Goal: Information Seeking & Learning: Find specific fact

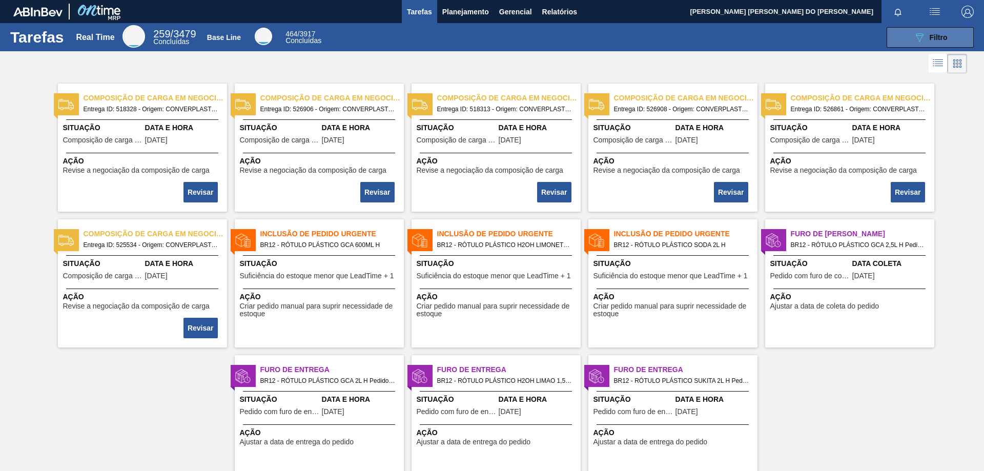
click at [923, 33] on icon "089F7B8B-B2A5-4AFE-B5C0-19BA573D28AC" at bounding box center [919, 37] width 12 height 12
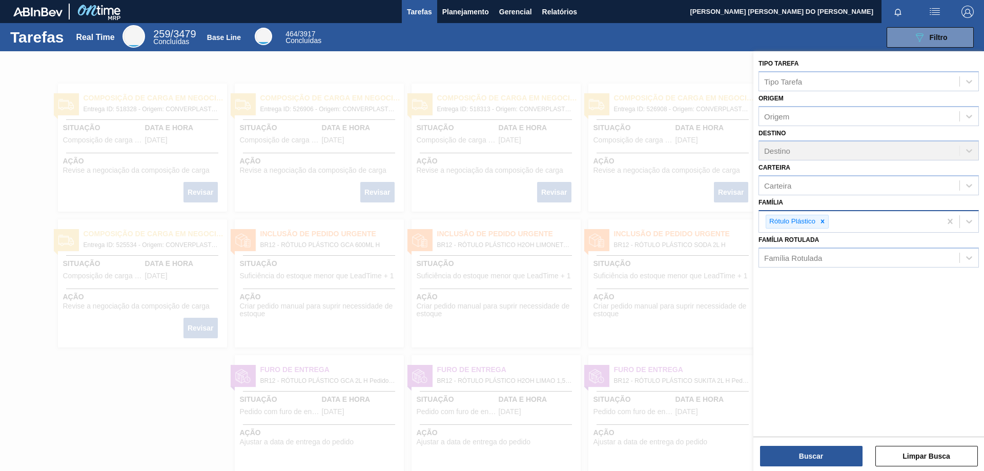
click at [847, 221] on div "Rótulo Plástico" at bounding box center [850, 221] width 182 height 21
click at [824, 222] on icon at bounding box center [822, 221] width 7 height 7
type input "Filme"
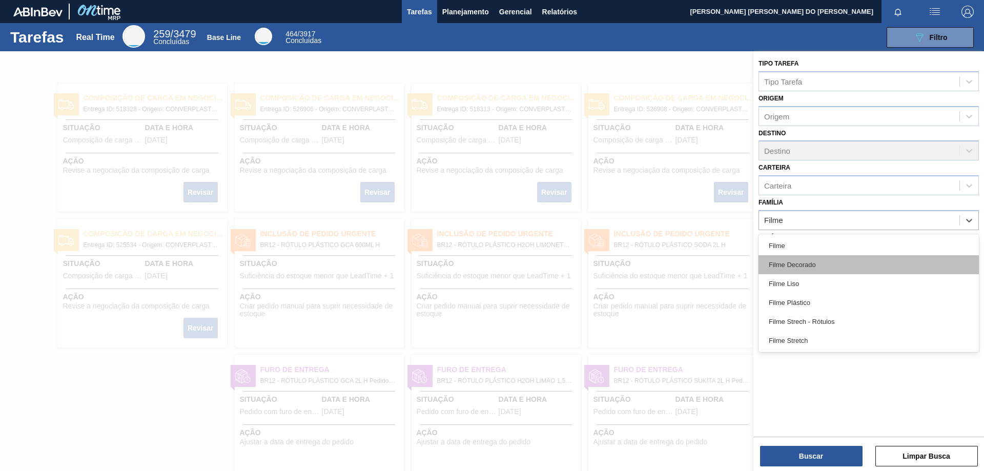
click at [808, 266] on div "Filme Decorado" at bounding box center [868, 264] width 220 height 19
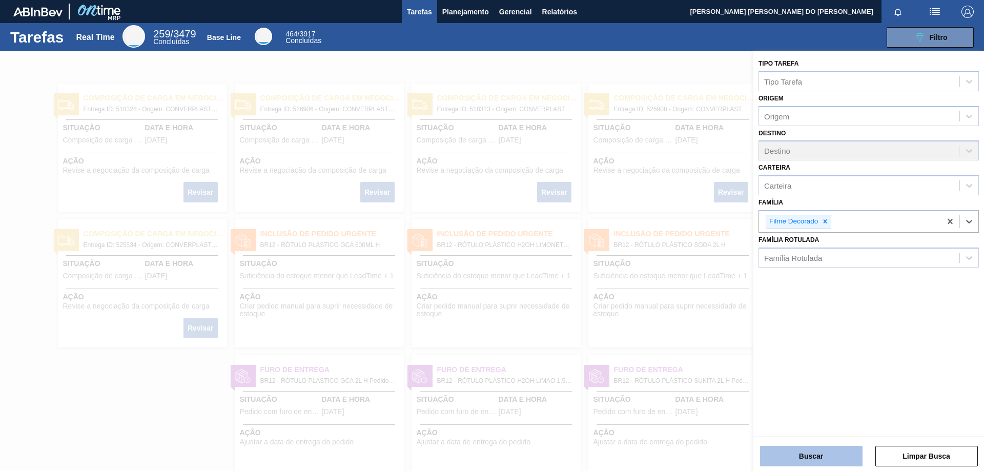
click at [831, 457] on button "Buscar" at bounding box center [811, 456] width 102 height 20
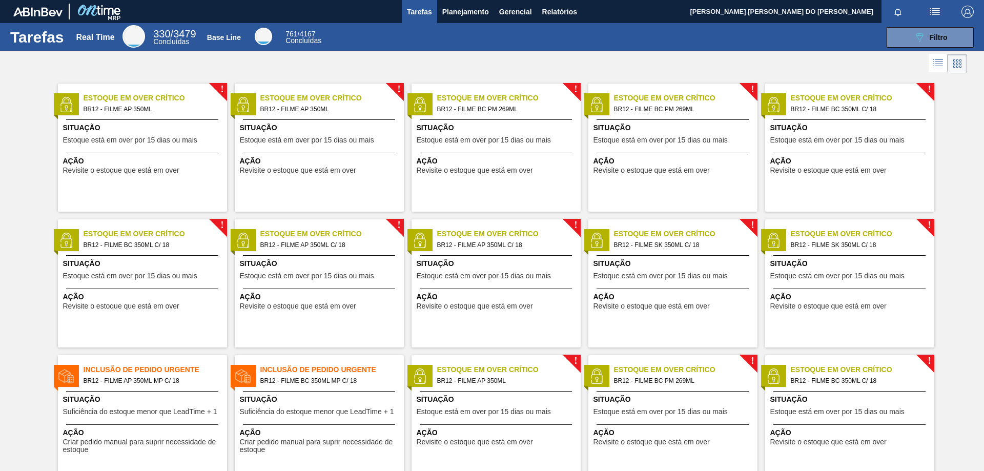
click at [334, 238] on span "Estoque em Over Crítico" at bounding box center [331, 234] width 143 height 11
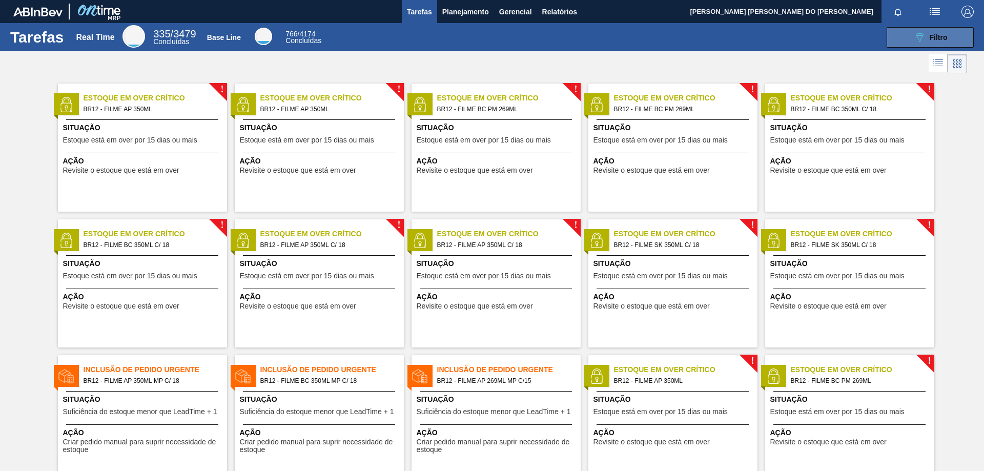
click at [942, 32] on div "089F7B8B-B2A5-4AFE-B5C0-19BA573D28AC Filtro" at bounding box center [930, 37] width 34 height 12
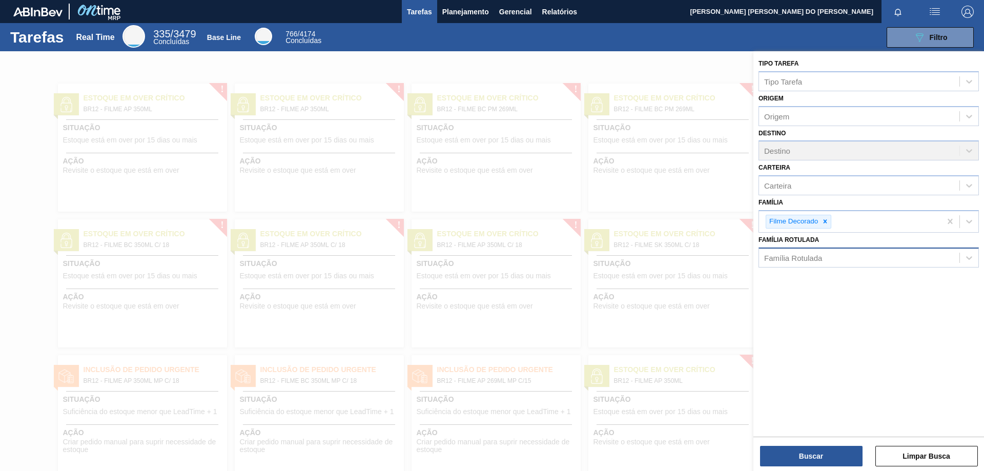
click at [808, 261] on div "Família Rotulada" at bounding box center [793, 257] width 58 height 9
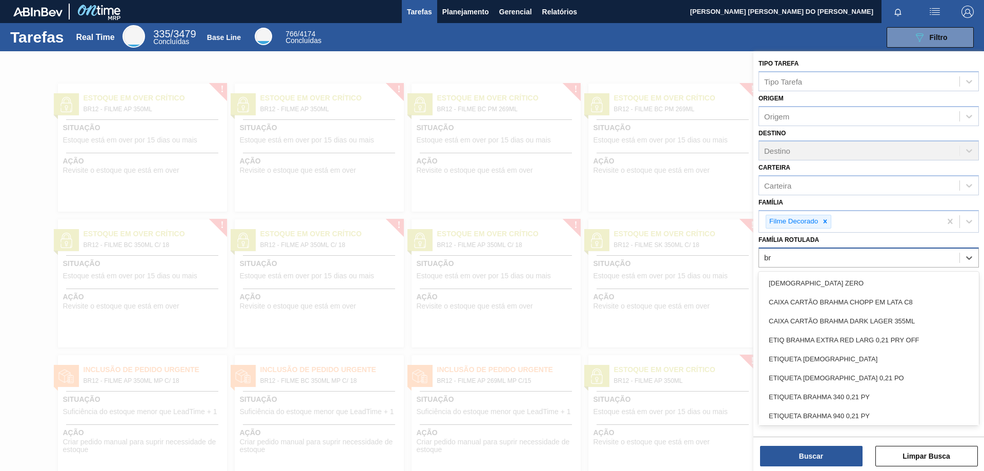
type Rotulada "b"
type Rotulada "Filme bc"
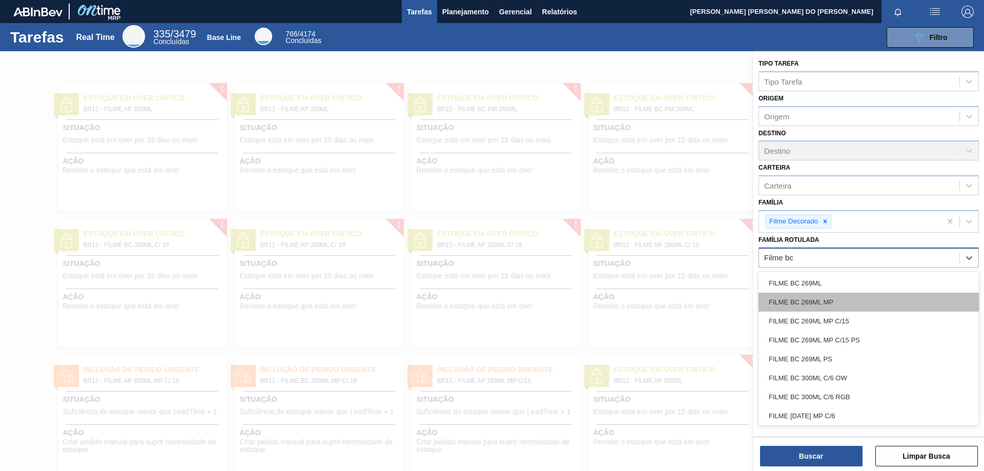
click at [829, 305] on div "FILME BC 269ML MP" at bounding box center [868, 302] width 220 height 19
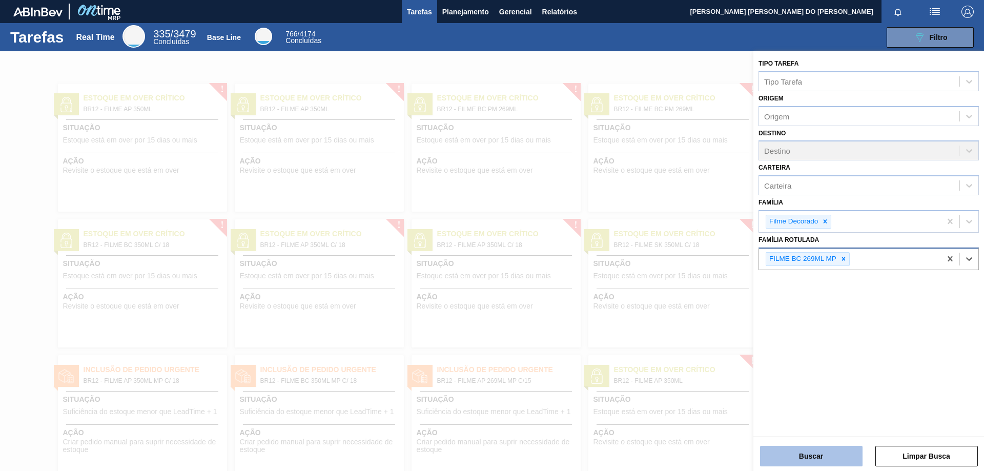
click at [807, 459] on button "Buscar" at bounding box center [811, 456] width 102 height 20
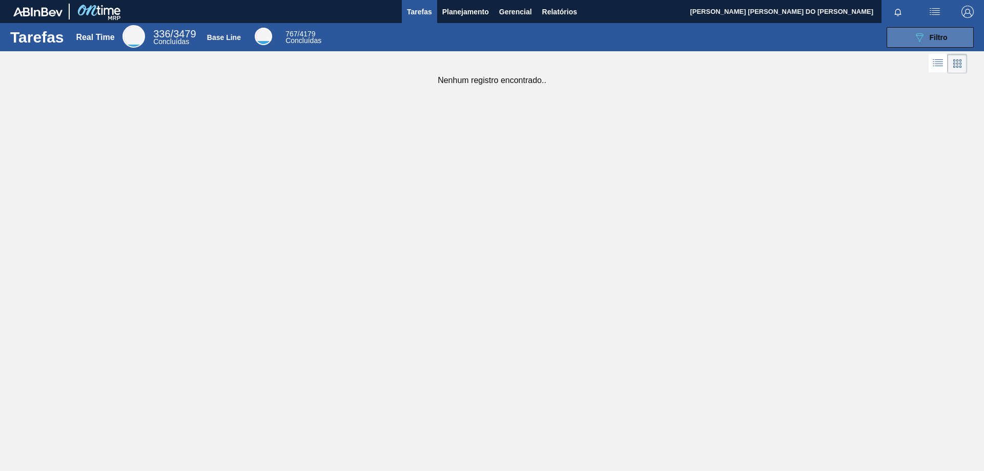
click at [952, 37] on button "089F7B8B-B2A5-4AFE-B5C0-19BA573D28AC Filtro" at bounding box center [930, 37] width 87 height 20
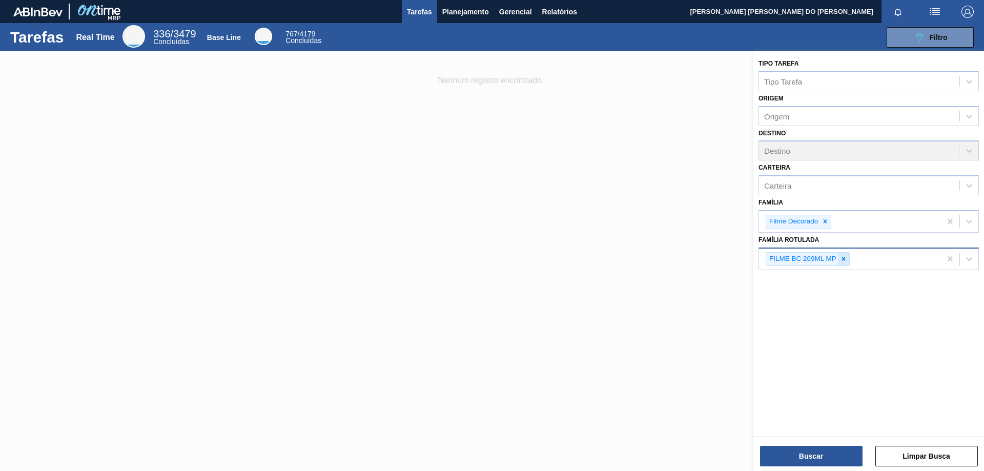
click at [843, 259] on icon at bounding box center [844, 259] width 4 height 4
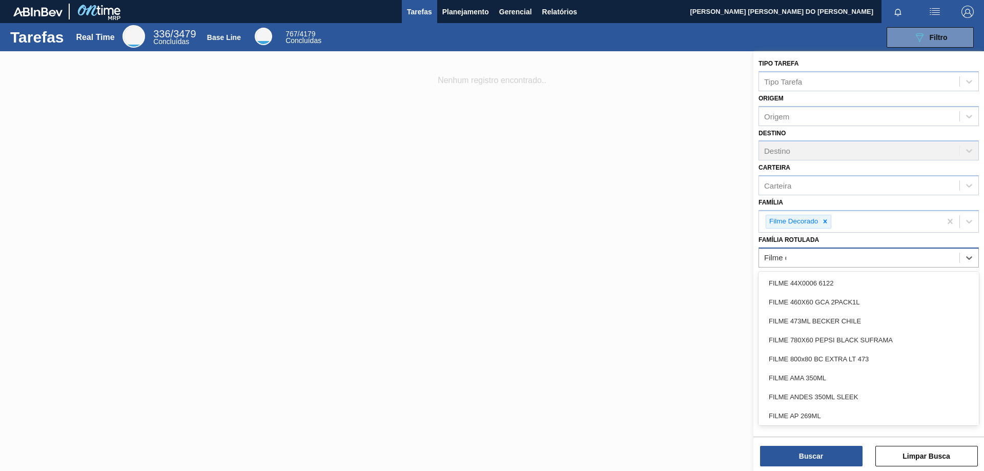
type Rotulada "Filme or"
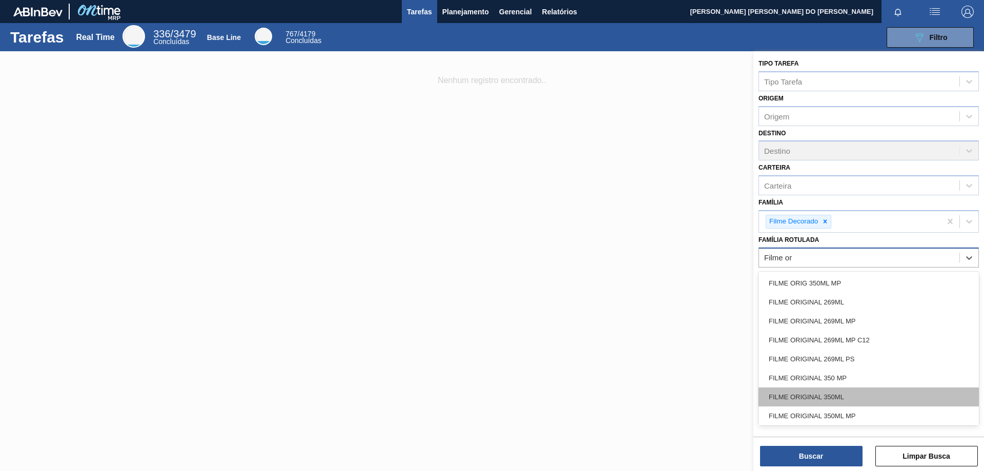
click at [839, 395] on div "FILME ORIGINAL 350ML" at bounding box center [868, 396] width 220 height 19
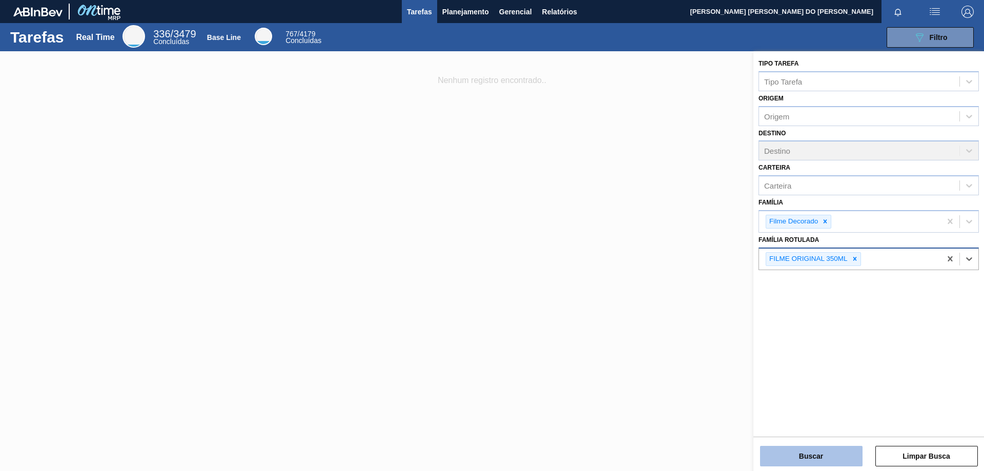
click at [836, 450] on button "Buscar" at bounding box center [811, 456] width 102 height 20
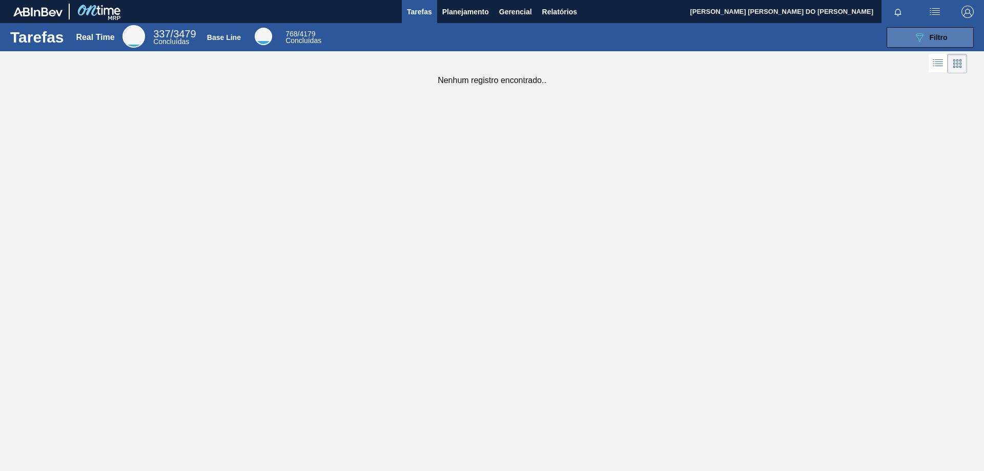
click at [935, 38] on span "Filtro" at bounding box center [939, 37] width 18 height 8
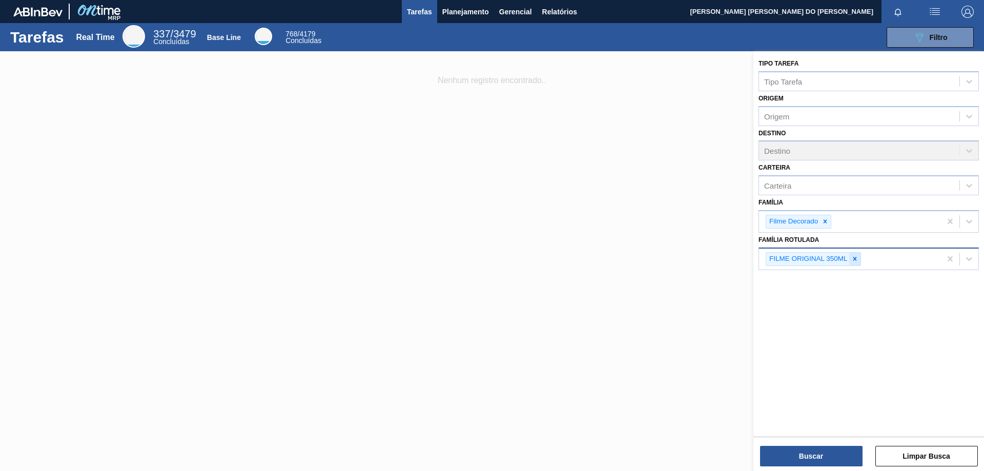
click at [854, 259] on icon at bounding box center [855, 259] width 4 height 4
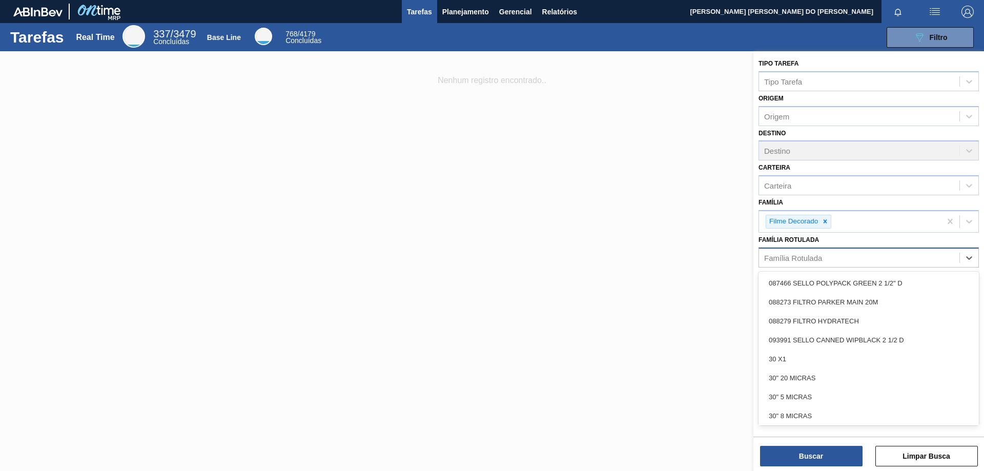
click at [884, 262] on div "Família Rotulada" at bounding box center [859, 257] width 200 height 15
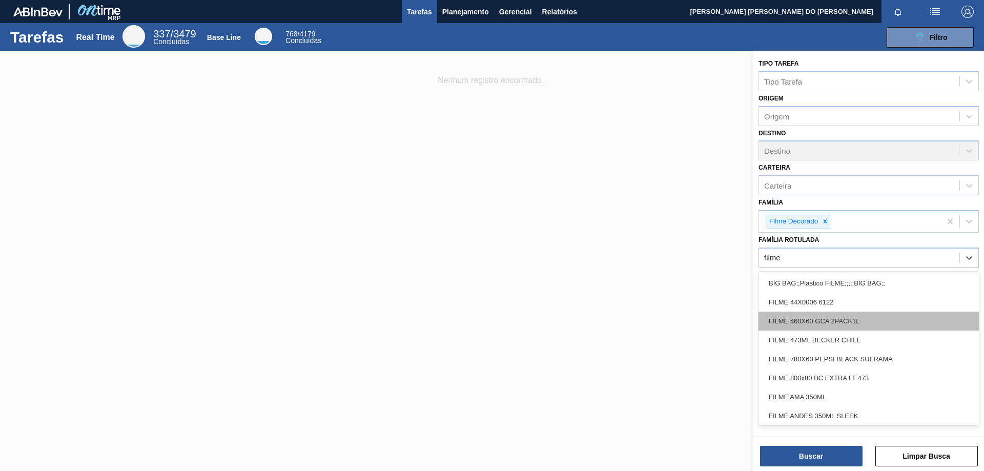
scroll to position [51, 0]
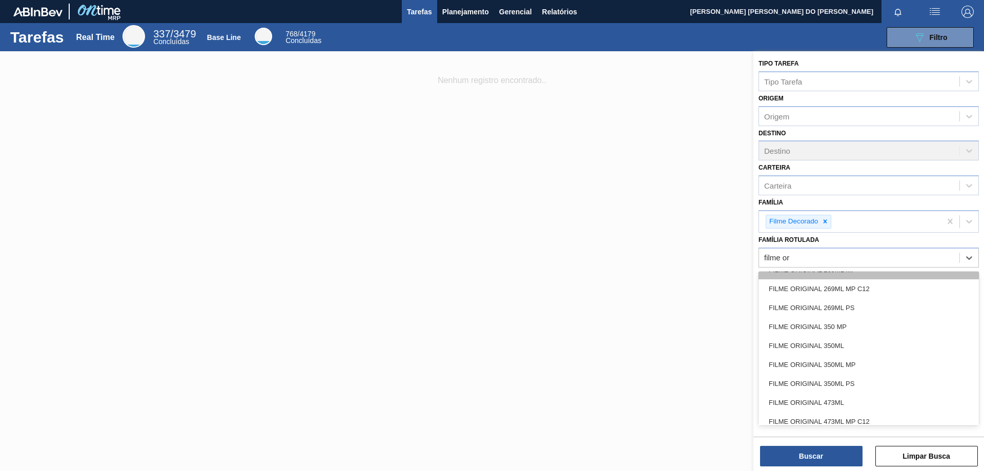
type Rotulada "filme ori"
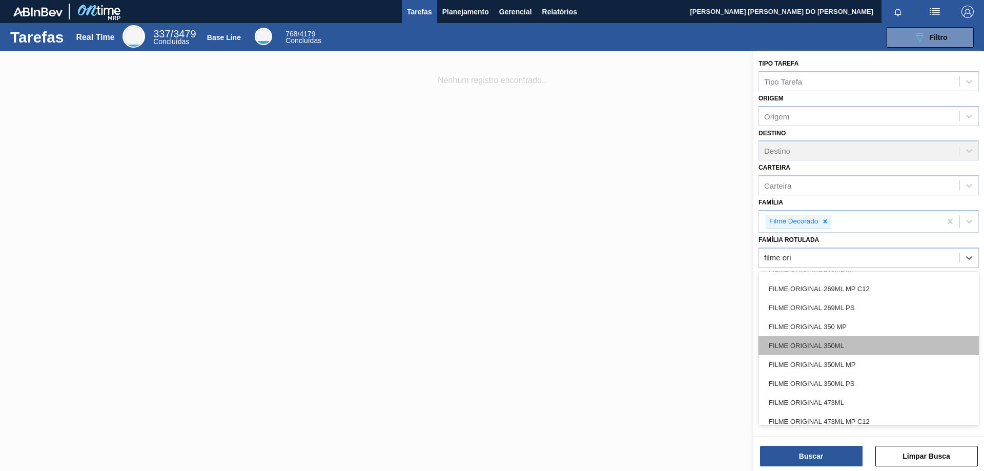
scroll to position [78, 0]
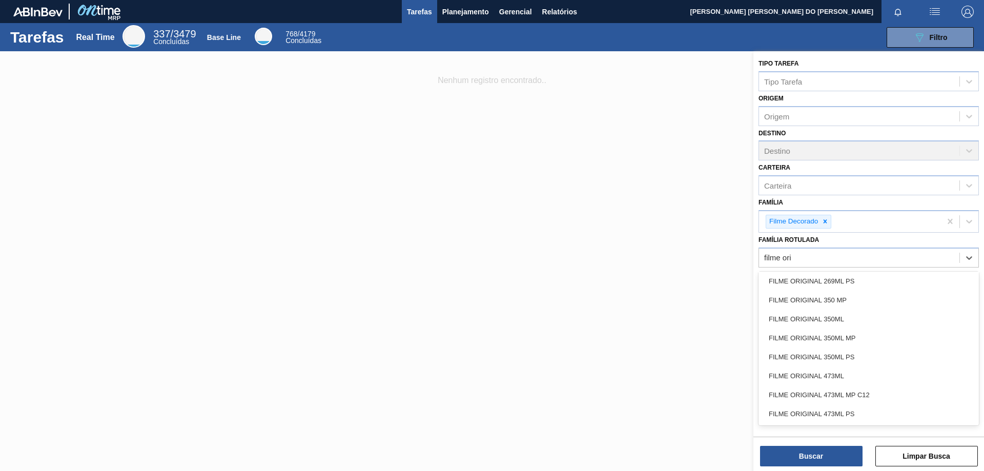
click at [817, 318] on div "FILME ORIGINAL 350ML" at bounding box center [868, 319] width 220 height 19
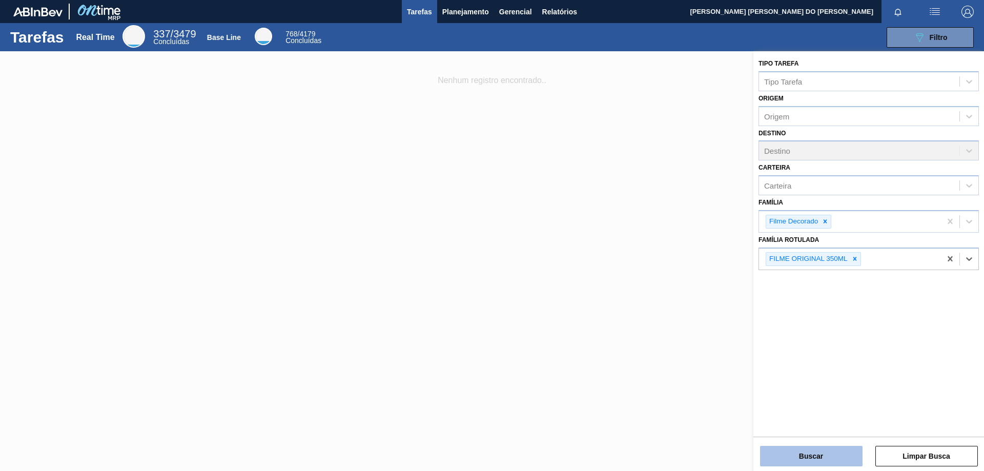
click at [833, 446] on button "Buscar" at bounding box center [811, 456] width 102 height 20
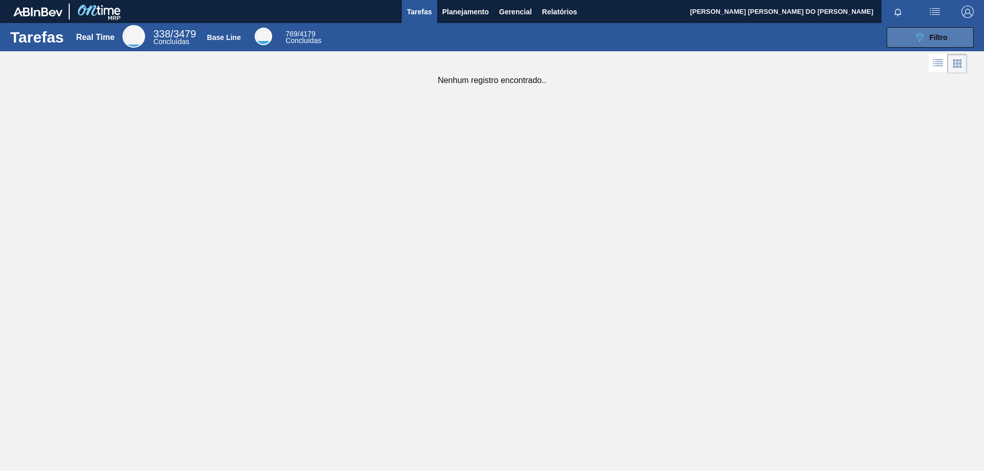
click at [943, 40] on span "Filtro" at bounding box center [939, 37] width 18 height 8
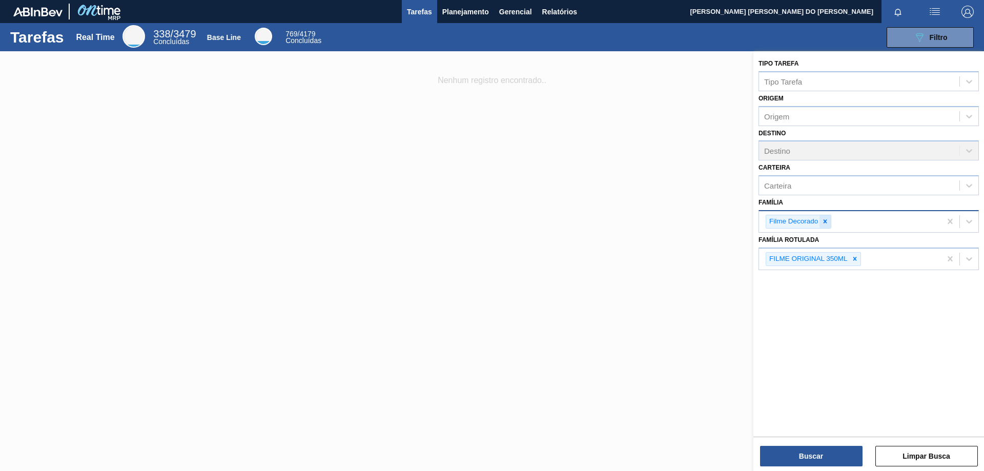
click at [826, 224] on icon at bounding box center [824, 221] width 7 height 7
click at [829, 456] on button "Buscar" at bounding box center [811, 456] width 102 height 20
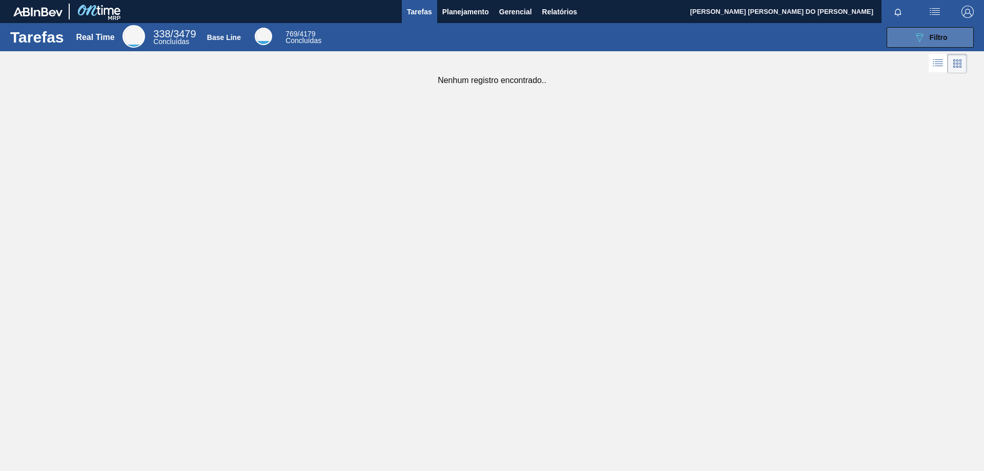
click at [949, 42] on button "089F7B8B-B2A5-4AFE-B5C0-19BA573D28AC Filtro" at bounding box center [930, 37] width 87 height 20
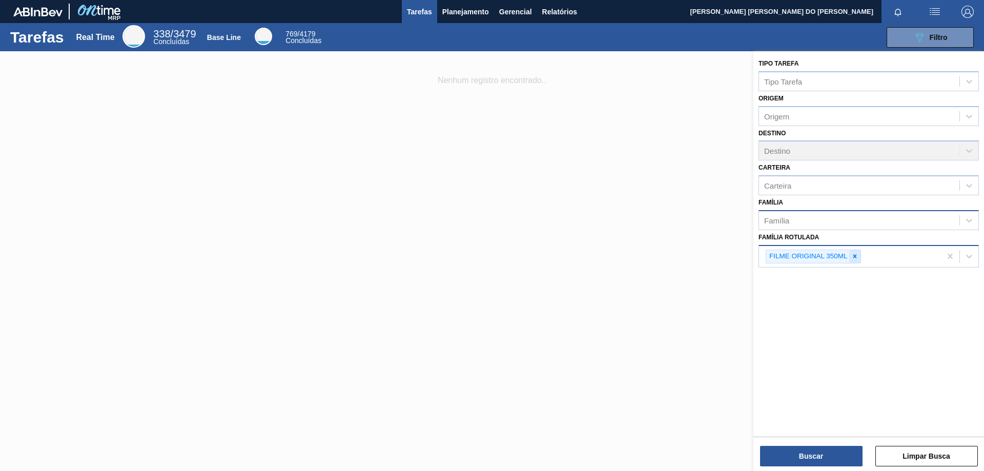
click at [852, 256] on icon at bounding box center [854, 256] width 7 height 7
click at [831, 254] on div "Família Rotulada" at bounding box center [859, 255] width 200 height 15
click at [895, 221] on div "Família" at bounding box center [859, 220] width 200 height 15
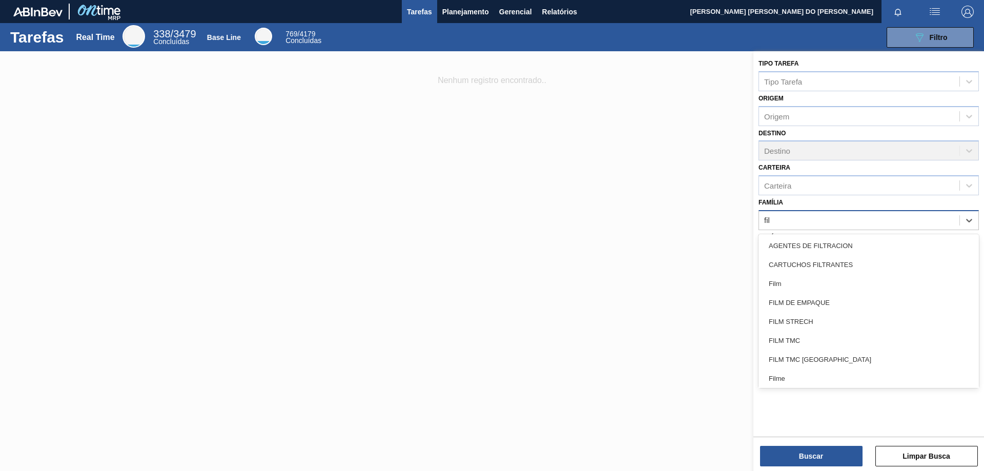
type input "film"
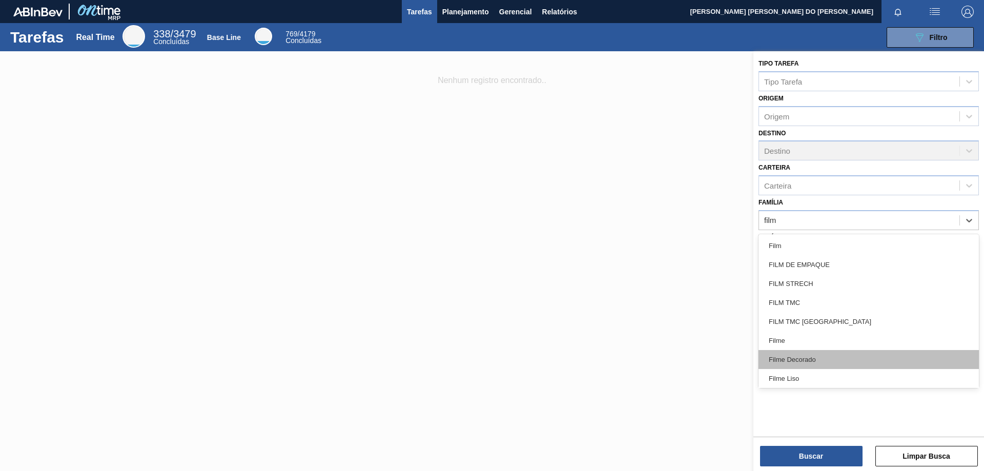
click at [825, 355] on div "Filme Decorado" at bounding box center [868, 359] width 220 height 19
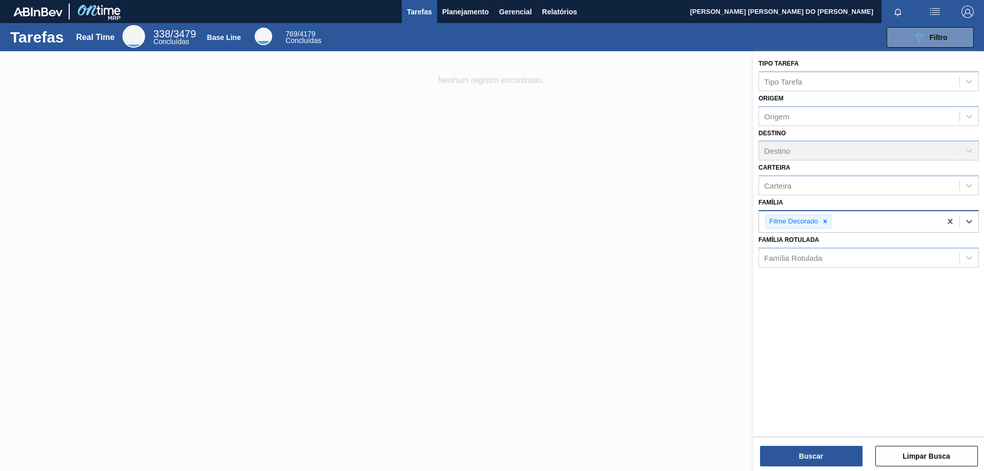
click at [846, 225] on div "Filme Decorado" at bounding box center [850, 221] width 182 height 21
type input "fil"
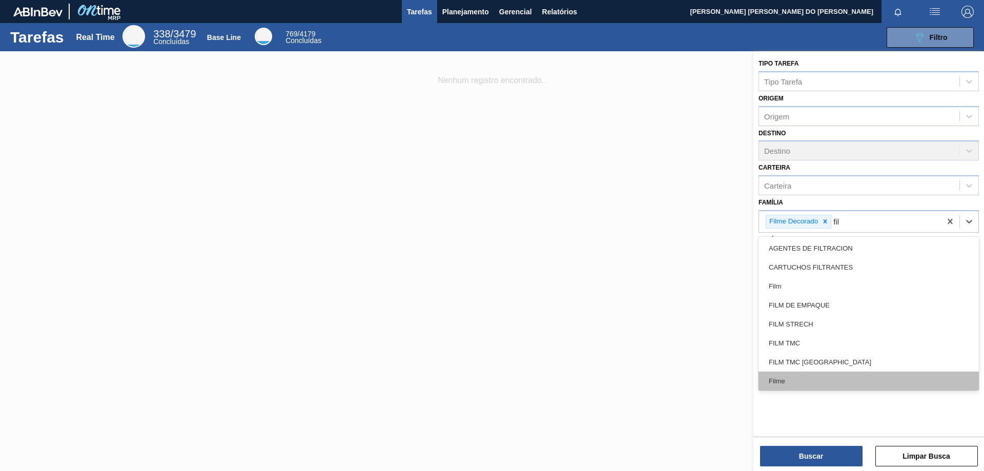
click at [794, 377] on div "Filme" at bounding box center [868, 381] width 220 height 19
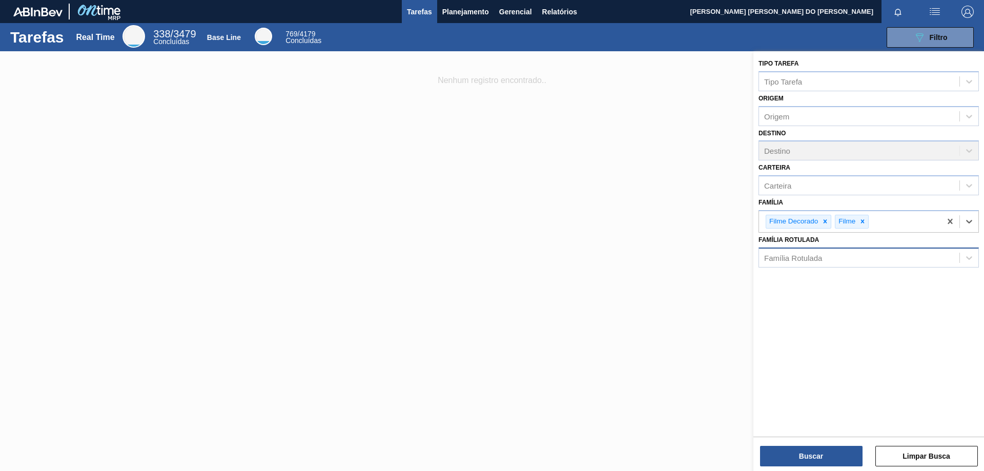
click at [779, 265] on div "Família Rotulada" at bounding box center [868, 258] width 220 height 20
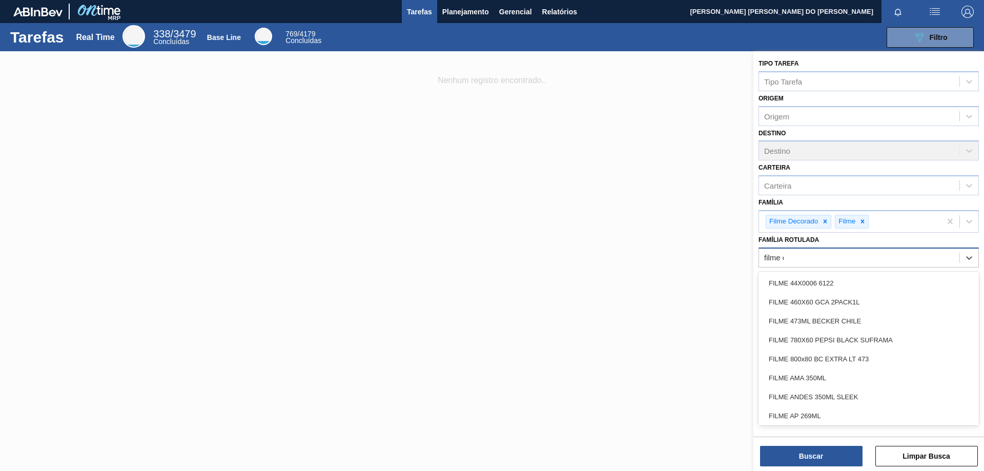
type Rotulada "filme or"
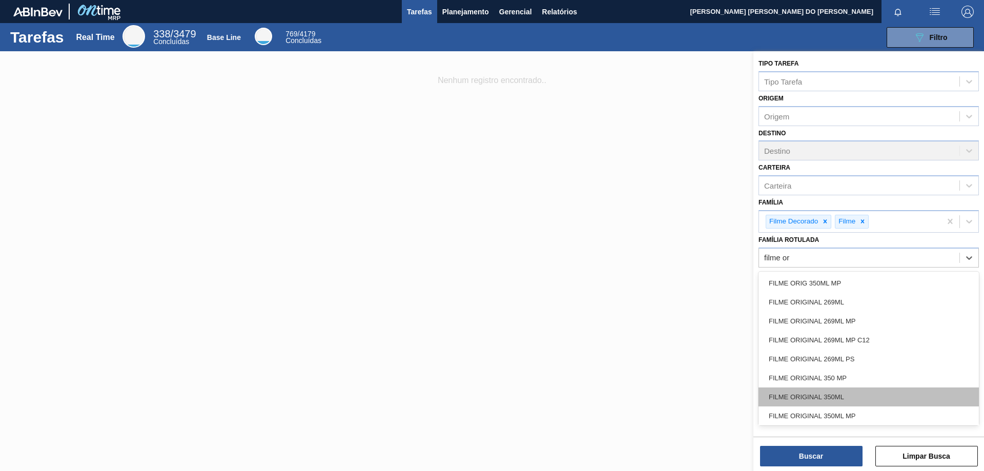
click at [828, 392] on div "FILME ORIGINAL 350ML" at bounding box center [868, 396] width 220 height 19
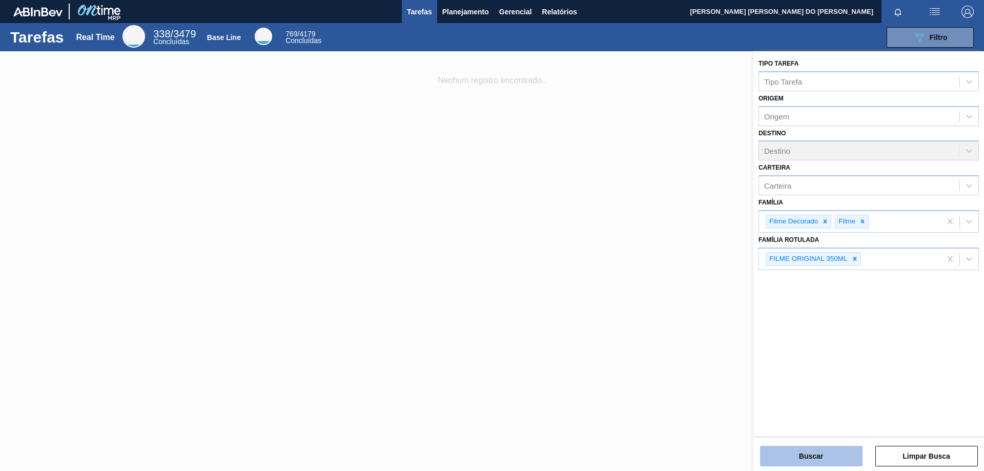
click at [829, 453] on button "Buscar" at bounding box center [811, 456] width 102 height 20
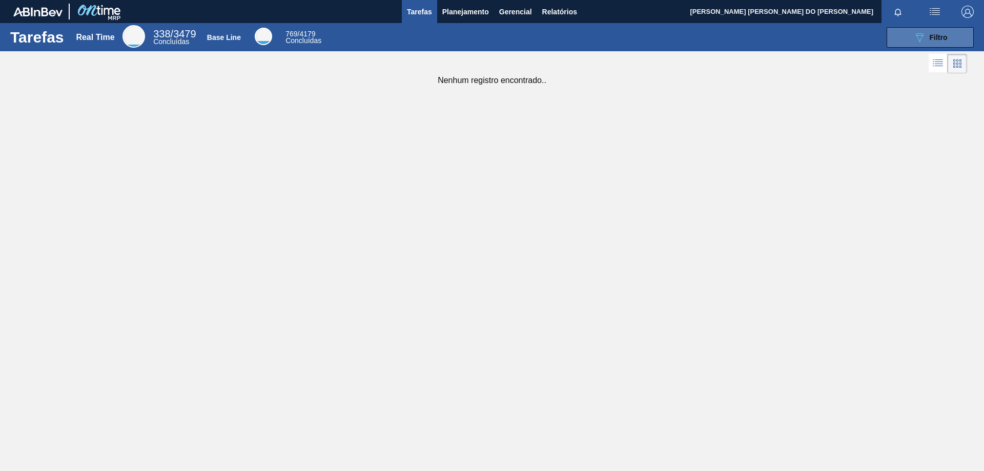
click at [940, 39] on span "Filtro" at bounding box center [939, 37] width 18 height 8
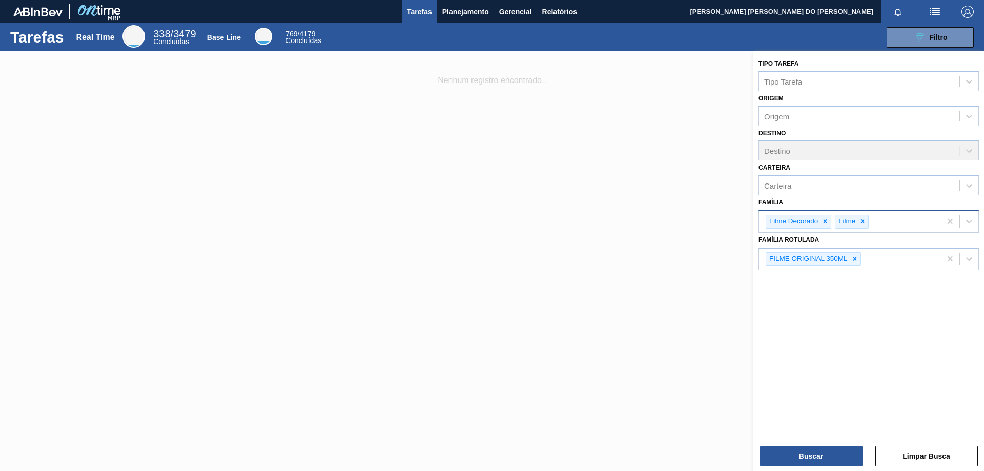
click at [892, 221] on div "Filme Decorado Filme" at bounding box center [850, 221] width 182 height 21
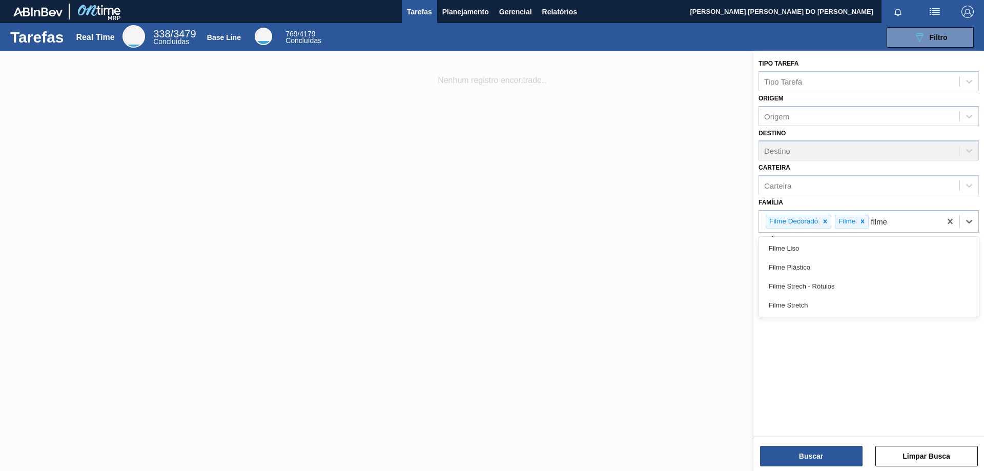
scroll to position [0, 0]
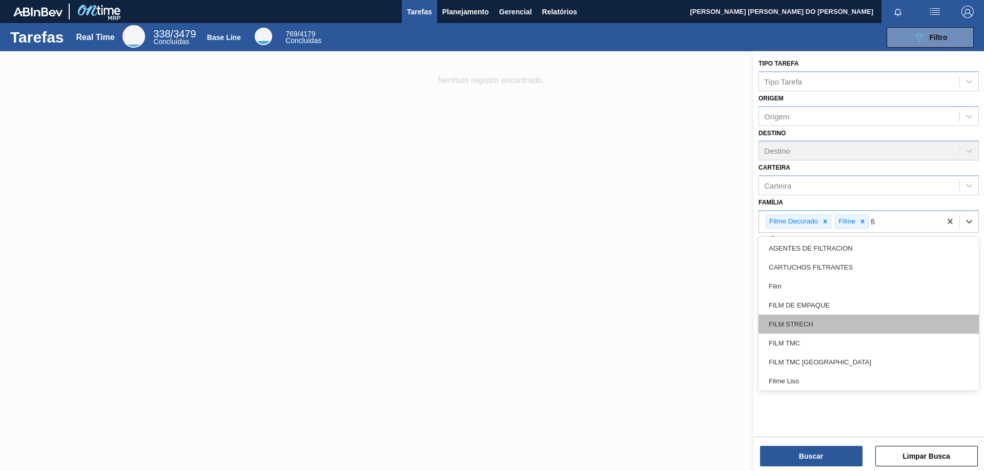
type input "f"
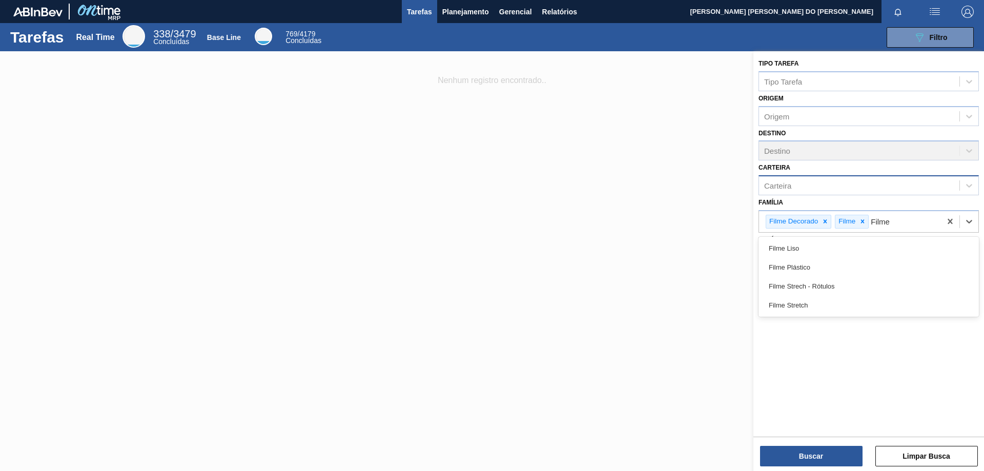
type input "Filme"
click at [805, 182] on div "Carteira" at bounding box center [859, 185] width 200 height 15
type input "fil"
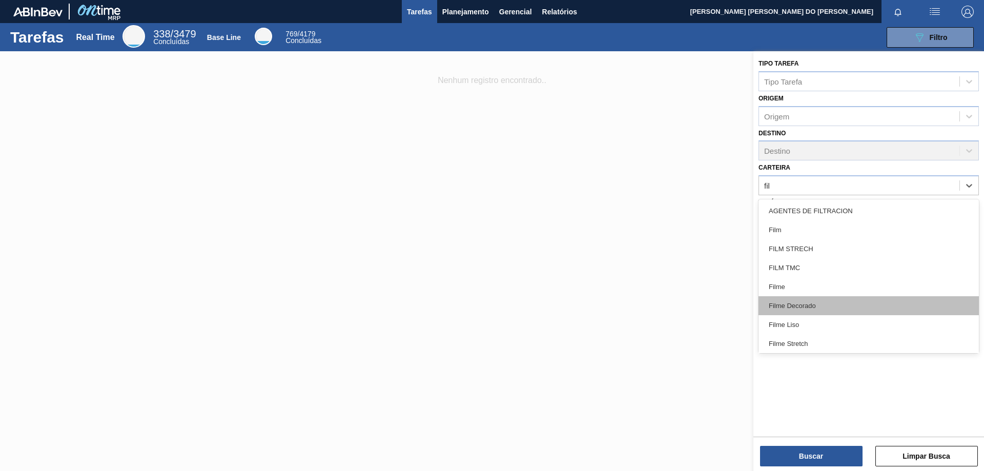
click at [825, 304] on div "Filme Decorado" at bounding box center [868, 305] width 220 height 19
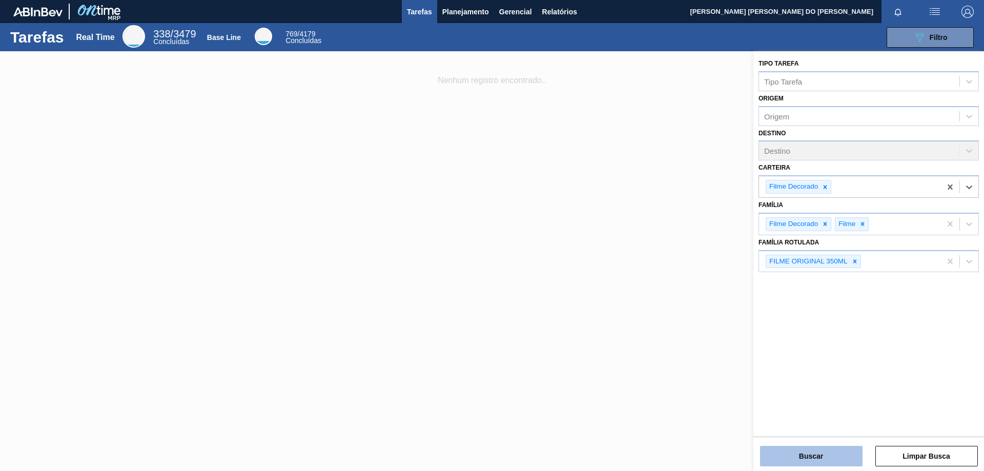
click at [839, 459] on button "Buscar" at bounding box center [811, 456] width 102 height 20
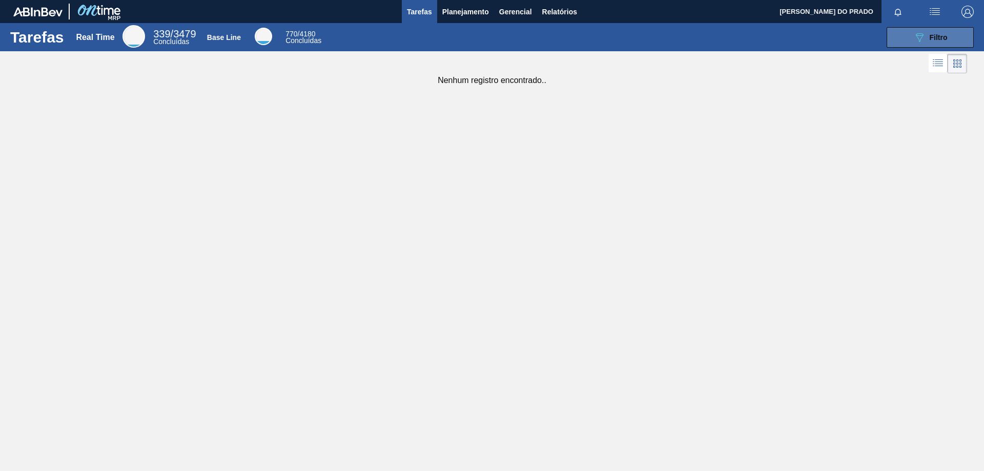
click at [943, 38] on span "Filtro" at bounding box center [939, 37] width 18 height 8
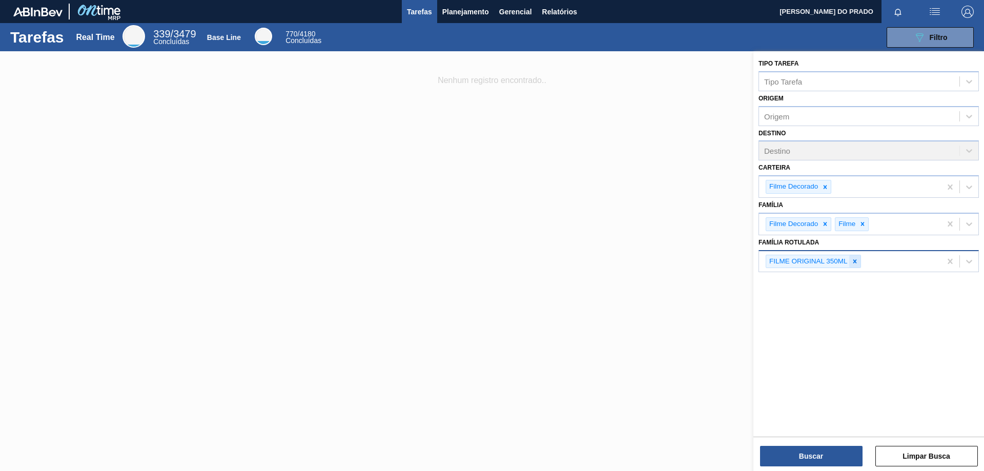
click at [857, 263] on icon at bounding box center [854, 261] width 7 height 7
click at [815, 456] on button "Buscar" at bounding box center [811, 456] width 102 height 20
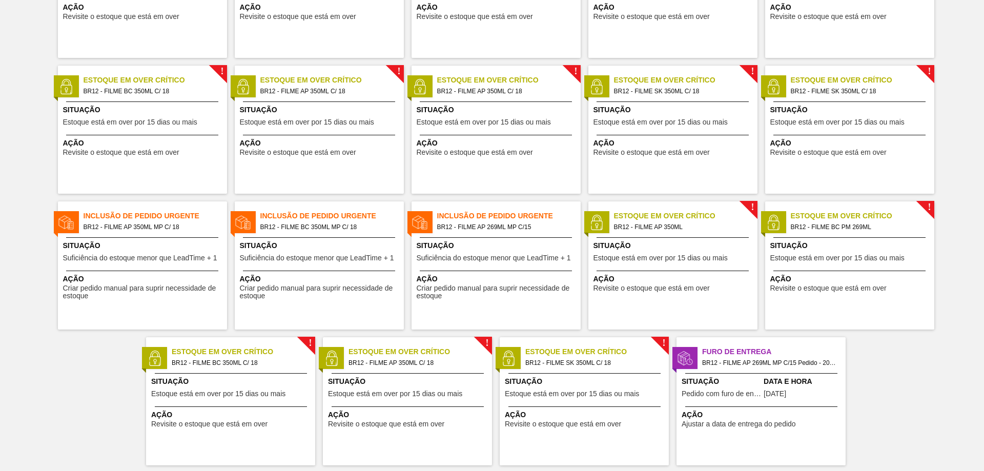
scroll to position [174, 0]
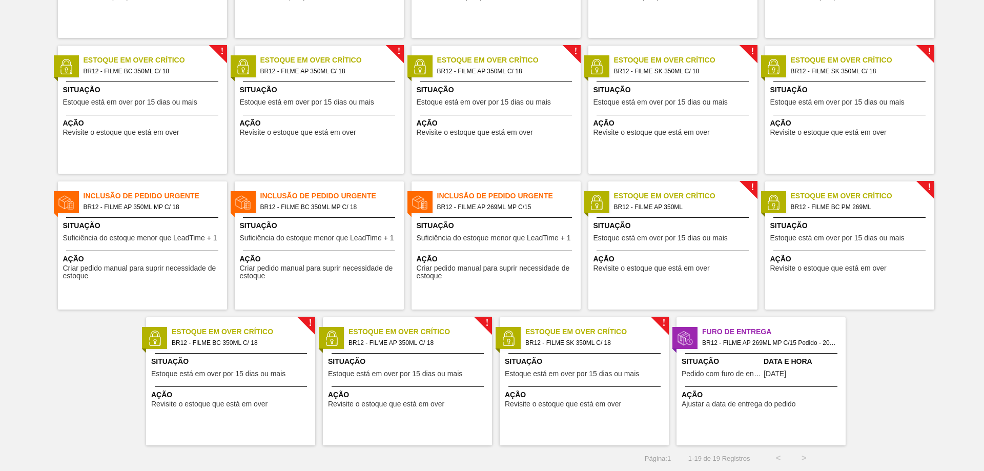
click at [160, 209] on span "BR12 - FILME AP 350ML MP C/ 18" at bounding box center [151, 206] width 135 height 11
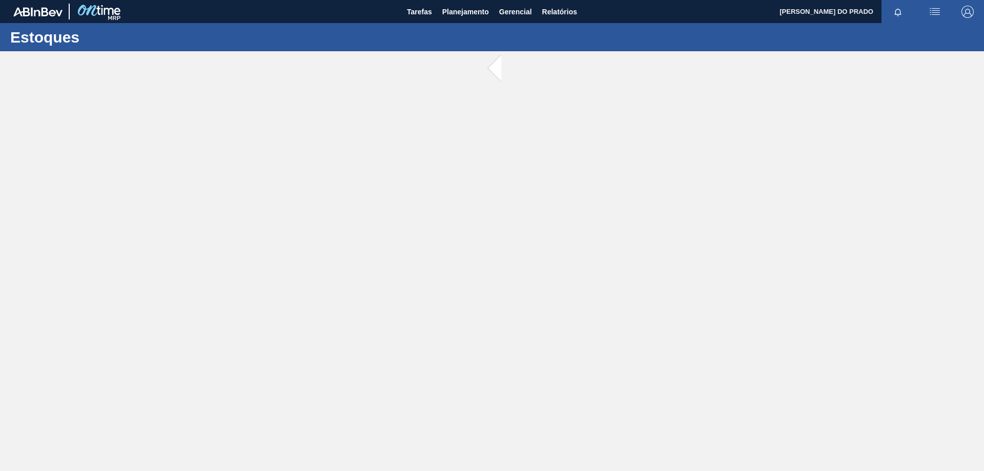
click at [160, 209] on main "Tarefas Planejamento Gerencial Relatórios WEBER OLIVEIRA DO PRADO Marcar todas …" at bounding box center [492, 235] width 984 height 471
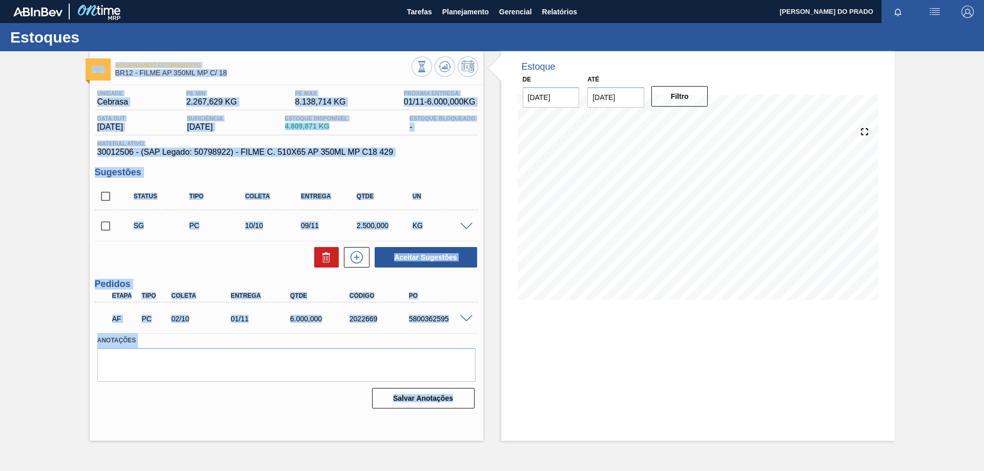
click at [343, 179] on div "Sugestões Status Tipo Coleta Entrega Qtde UN SG PC 10/10 09/11 2.500,000 KG Mat…" at bounding box center [286, 217] width 383 height 101
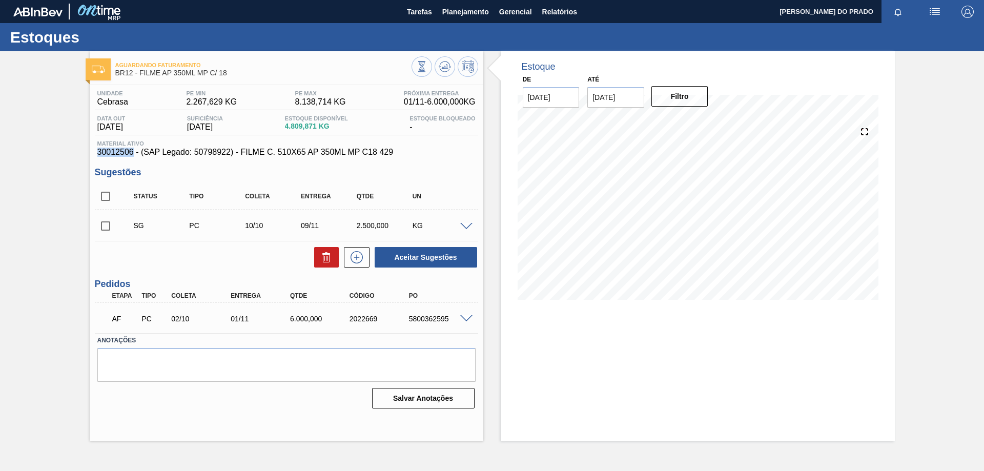
drag, startPoint x: 96, startPoint y: 153, endPoint x: 133, endPoint y: 154, distance: 37.4
click at [133, 154] on div "Material ativo 30012506 - (SAP Legado: 50798922) - FILME C. 510X65 AP 350ML MP …" at bounding box center [286, 148] width 383 height 16
copy span "30012506"
